Goal: Information Seeking & Learning: Check status

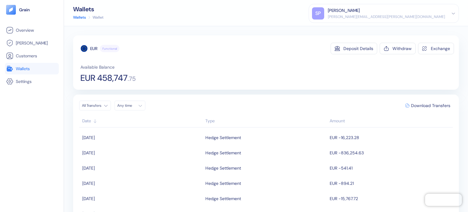
click at [26, 68] on span "Wallets" at bounding box center [23, 68] width 14 height 6
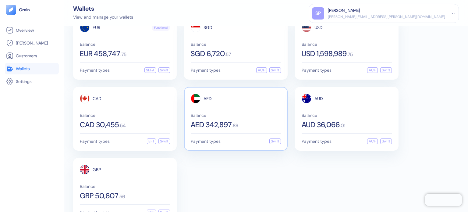
scroll to position [37, 0]
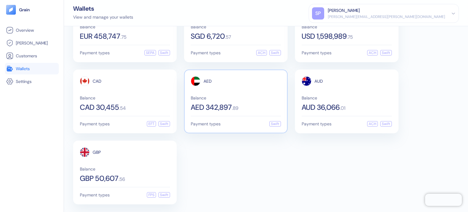
drag, startPoint x: 219, startPoint y: 162, endPoint x: 194, endPoint y: 104, distance: 63.1
click at [219, 162] on div "EUR Functional Balance EUR 458,747 . 75 Payment types SEPA Swift SGD Balance SG…" at bounding box center [266, 101] width 386 height 206
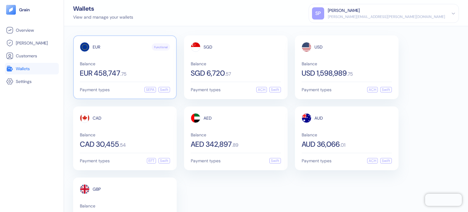
click at [119, 72] on span "EUR 458,747" at bounding box center [100, 72] width 41 height 7
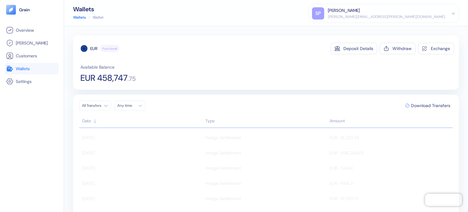
click at [23, 68] on span "Wallets" at bounding box center [23, 68] width 14 height 6
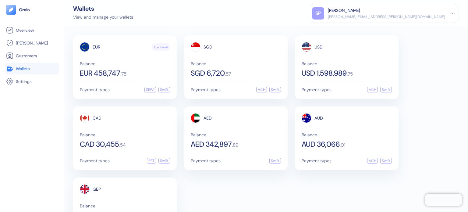
click at [429, 163] on div "EUR Functional Balance EUR 458,747 . 75 Payment types SEPA Swift SGD Balance SG…" at bounding box center [266, 138] width 386 height 206
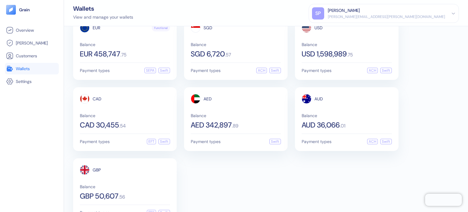
scroll to position [37, 0]
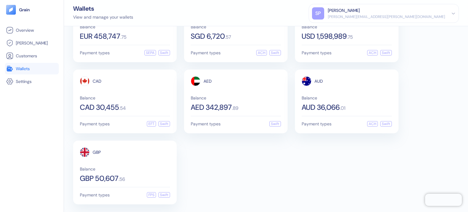
click at [358, 173] on div "EUR Functional Balance EUR 458,747 . 75 Payment types SEPA Swift SGD Balance SG…" at bounding box center [266, 101] width 386 height 206
click at [239, 158] on div "EUR Functional Balance EUR 458,747 . 75 Payment types SEPA Swift SGD Balance SG…" at bounding box center [266, 101] width 386 height 206
drag, startPoint x: 270, startPoint y: 153, endPoint x: 279, endPoint y: 148, distance: 10.9
click at [270, 153] on div "EUR Functional Balance EUR 458,747 . 75 Payment types SEPA Swift SGD Balance SG…" at bounding box center [266, 101] width 386 height 206
click at [325, 153] on div "EUR Functional Balance EUR 458,747 . 75 Payment types SEPA Swift SGD Balance SG…" at bounding box center [266, 101] width 386 height 206
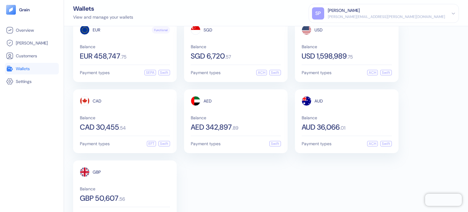
scroll to position [0, 0]
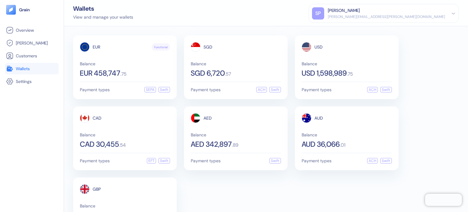
click at [415, 111] on div "EUR Functional Balance EUR 458,747 . 75 Payment types SEPA Swift SGD Balance SG…" at bounding box center [266, 138] width 386 height 206
click at [413, 75] on div "EUR Functional Balance EUR 458,747 . 75 Payment types SEPA Swift SGD Balance SG…" at bounding box center [266, 138] width 386 height 206
click at [362, 65] on div "Balance USD 1,598,989 . 75" at bounding box center [347, 69] width 90 height 15
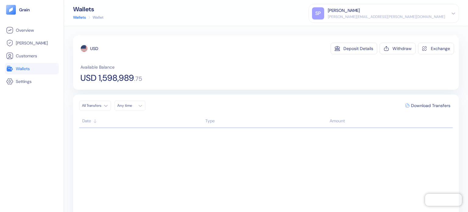
click at [38, 70] on link "Wallets" at bounding box center [31, 68] width 51 height 7
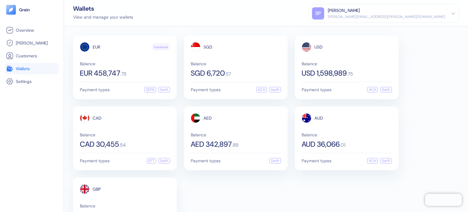
click at [423, 62] on div "EUR Functional Balance EUR 458,747 . 75 Payment types SEPA Swift SGD Balance SG…" at bounding box center [266, 138] width 386 height 206
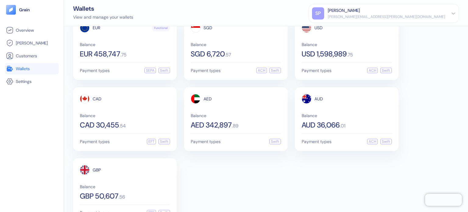
scroll to position [37, 0]
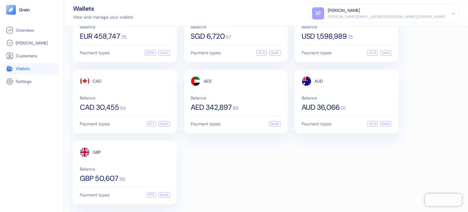
click at [279, 173] on div "EUR Functional Balance EUR 458,747 . 75 Payment types SEPA Swift SGD Balance SG…" at bounding box center [266, 101] width 386 height 206
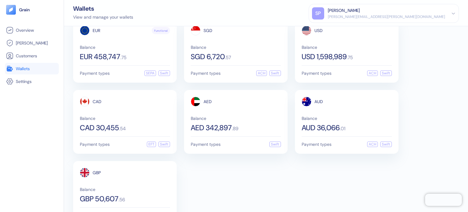
scroll to position [0, 0]
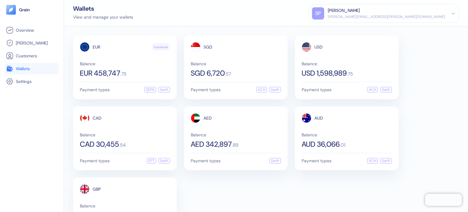
click at [258, 189] on div "EUR Functional Balance EUR 458,747 . 75 Payment types SEPA Swift SGD Balance SG…" at bounding box center [266, 138] width 386 height 206
click at [413, 113] on div "EUR Functional Balance EUR 458,747 . 75 Payment types SEPA Swift SGD Balance SG…" at bounding box center [266, 138] width 386 height 206
click at [134, 12] on div "Wallets View and manage your wallets SP Shridatta Patil shridatta.patil@stuba.c…" at bounding box center [266, 13] width 404 height 26
click at [118, 16] on div "View and manage your wallets" at bounding box center [103, 17] width 60 height 6
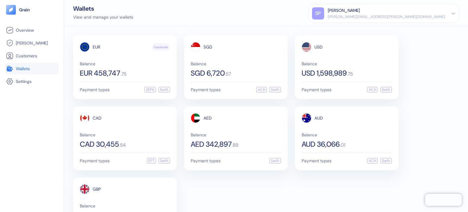
click at [159, 19] on div "Wallets View and manage your wallets SP Shridatta Patil shridatta.patil@stuba.c…" at bounding box center [266, 13] width 404 height 26
click at [116, 57] on div "EUR Functional Balance EUR 458,747 . 75" at bounding box center [125, 59] width 90 height 35
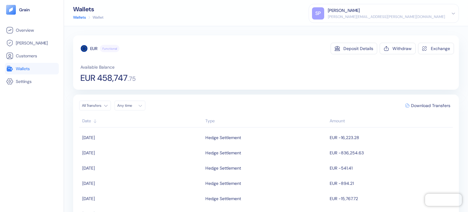
click at [34, 62] on ul "Overview Hedges Customers Wallets Settings" at bounding box center [32, 55] width 54 height 63
click at [34, 67] on link "Wallets" at bounding box center [31, 68] width 51 height 7
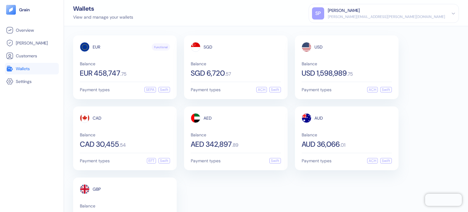
click at [267, 20] on div "Wallets View and manage your wallets SP Shridatta Patil shridatta.patil@stuba.c…" at bounding box center [266, 13] width 404 height 26
click at [407, 45] on div "EUR Functional Balance EUR 458,747 . 75 Payment types SEPA Swift SGD Balance SG…" at bounding box center [266, 138] width 386 height 206
click at [347, 65] on div "Balance USD 1,598,989 . 75" at bounding box center [347, 69] width 90 height 15
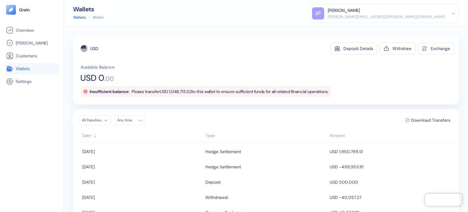
scroll to position [122, 0]
drag, startPoint x: 235, startPoint y: 65, endPoint x: 182, endPoint y: 64, distance: 52.7
click at [235, 65] on div "Available Balance USD 0 . 00 Insufficient balance: Please transfer USD 1,048,71…" at bounding box center [266, 80] width 373 height 33
click at [25, 70] on span "Wallets" at bounding box center [23, 68] width 14 height 6
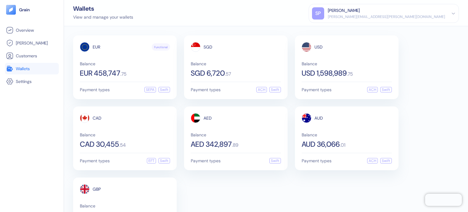
click at [155, 26] on div "EUR Functional Balance EUR 458,747 . 75 Payment types SEPA Swift SGD Balance SG…" at bounding box center [266, 118] width 404 height 185
click at [125, 18] on div "View and manage your wallets" at bounding box center [103, 17] width 60 height 6
click at [108, 21] on div "Wallets View and manage your wallets SP Shridatta Patil shridatta.patil@stuba.c…" at bounding box center [266, 13] width 404 height 26
click at [116, 17] on div "View and manage your wallets" at bounding box center [103, 17] width 60 height 6
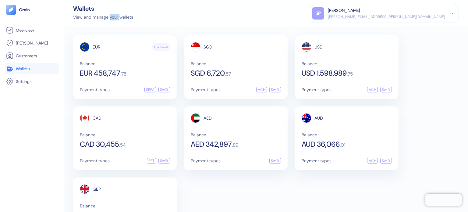
click at [116, 17] on div "View and manage your wallets" at bounding box center [103, 17] width 60 height 6
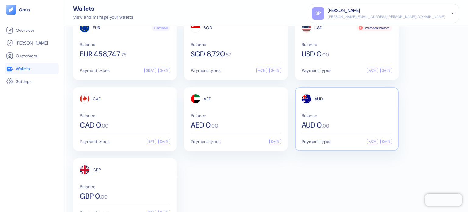
scroll to position [37, 0]
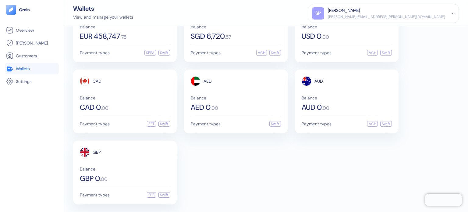
click at [282, 164] on div "EUR Functional Balance EUR 458,747 . 75 Payment types SEPA Swift SGD Balance SG…" at bounding box center [266, 101] width 386 height 206
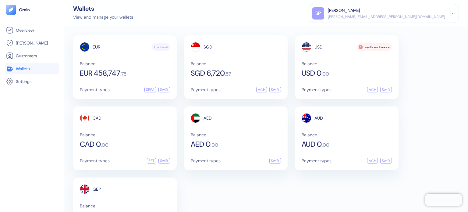
click at [424, 115] on div "EUR Functional Balance EUR 458,747 . 75 Payment types SEPA Swift SGD Balance SG…" at bounding box center [266, 138] width 386 height 206
click at [420, 90] on div "EUR Functional Balance EUR 458,747 . 75 Payment types SEPA Swift SGD Balance SG…" at bounding box center [266, 138] width 386 height 206
click at [408, 104] on div "EUR Functional Balance EUR 458,747 . 75 Payment types SEPA Swift SGD Balance SG…" at bounding box center [266, 138] width 386 height 206
click at [277, 191] on div "EUR Functional Balance EUR 458,747 . 75 Payment types SEPA Swift SGD Balance SG…" at bounding box center [266, 138] width 386 height 206
click at [257, 172] on div "EUR Functional Balance EUR 458,747 . 75 Payment types SEPA Swift SGD Balance SG…" at bounding box center [266, 138] width 386 height 206
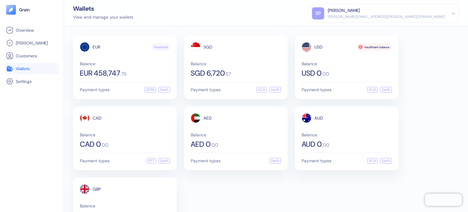
drag, startPoint x: 266, startPoint y: 195, endPoint x: 266, endPoint y: 210, distance: 14.9
click at [266, 196] on div "EUR Functional Balance EUR 458,747 . 75 Payment types SEPA Swift SGD Balance SG…" at bounding box center [266, 138] width 386 height 206
click at [118, 74] on span "EUR 458,747" at bounding box center [100, 72] width 41 height 7
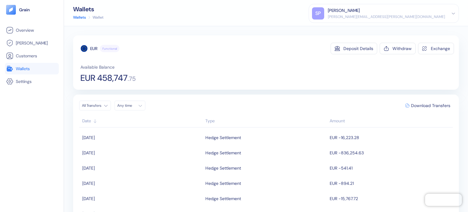
drag, startPoint x: 16, startPoint y: 72, endPoint x: 18, endPoint y: 67, distance: 4.9
click at [16, 72] on link "Wallets" at bounding box center [31, 68] width 51 height 7
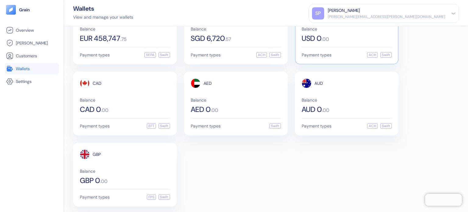
scroll to position [37, 0]
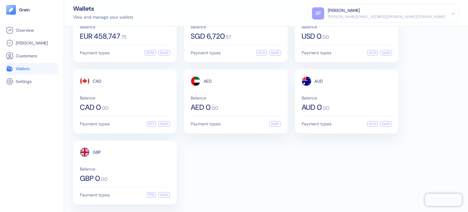
click at [207, 171] on div "EUR Functional Balance EUR 458,747 . 75 Payment types SEPA Swift SGD Balance SG…" at bounding box center [266, 101] width 386 height 206
click at [233, 148] on div "EUR Functional Balance EUR 458,747 . 75 Payment types SEPA Swift SGD Balance SG…" at bounding box center [266, 101] width 386 height 206
